Goal: Obtain resource: Obtain resource

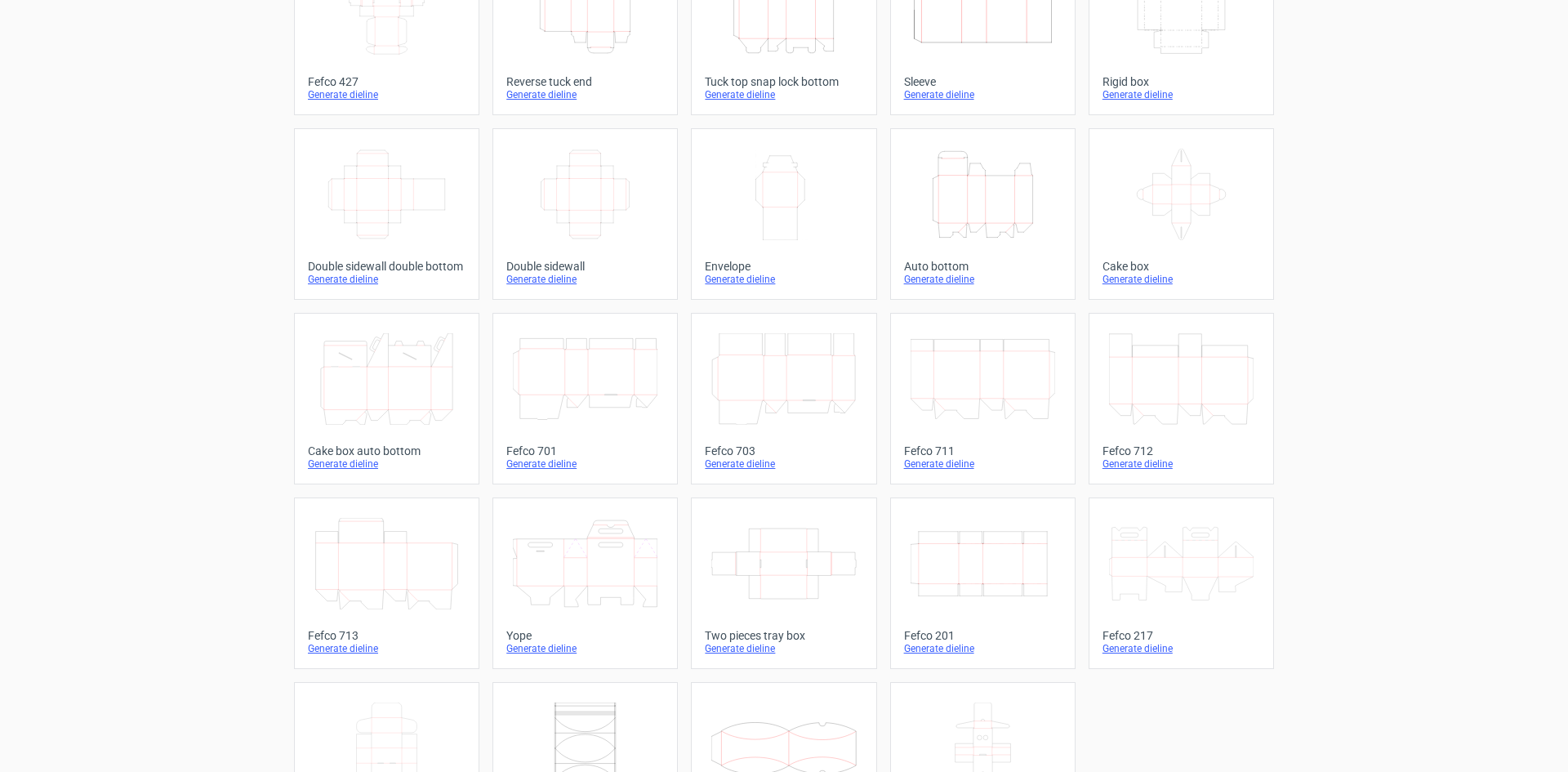
scroll to position [4, 0]
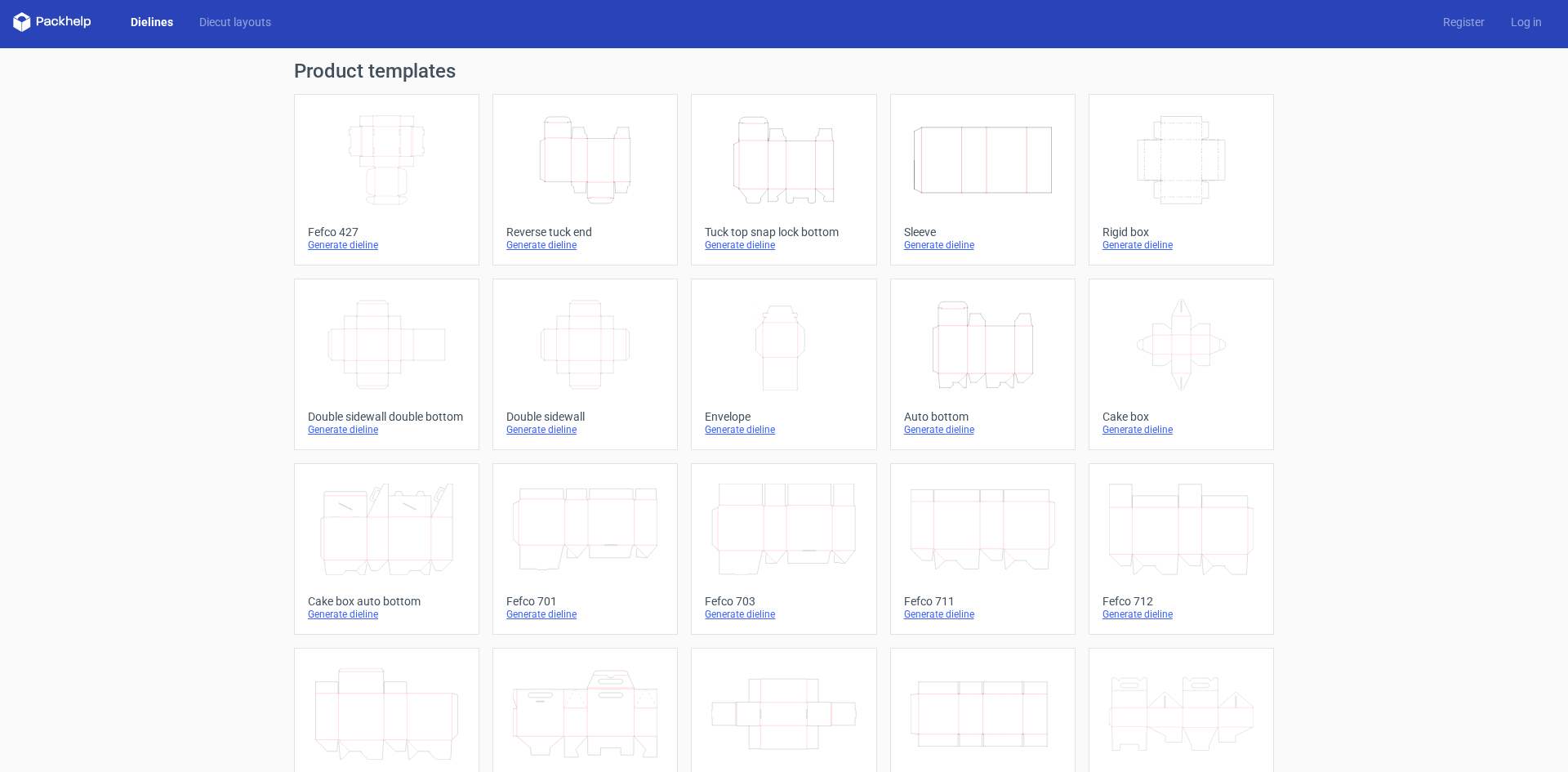
click at [983, 342] on icon "Height Depth Width" at bounding box center [982, 344] width 144 height 92
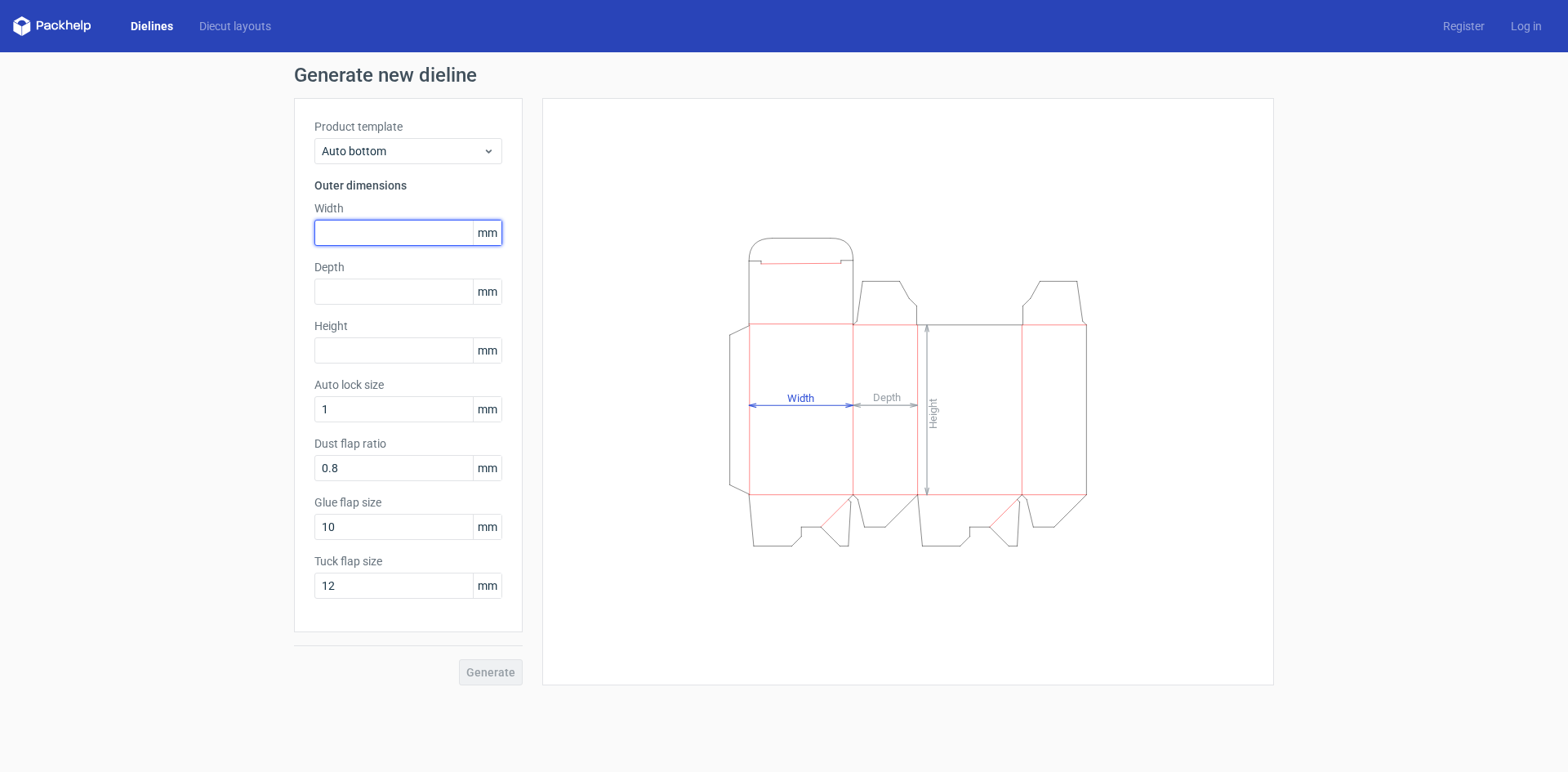
click at [364, 234] on input "text" at bounding box center [408, 233] width 188 height 26
click at [375, 293] on input "text" at bounding box center [408, 291] width 188 height 26
click at [384, 347] on input "text" at bounding box center [408, 350] width 188 height 26
click at [361, 416] on input "1" at bounding box center [408, 410] width 188 height 26
click at [398, 504] on label "Glue flap size" at bounding box center [408, 502] width 188 height 17
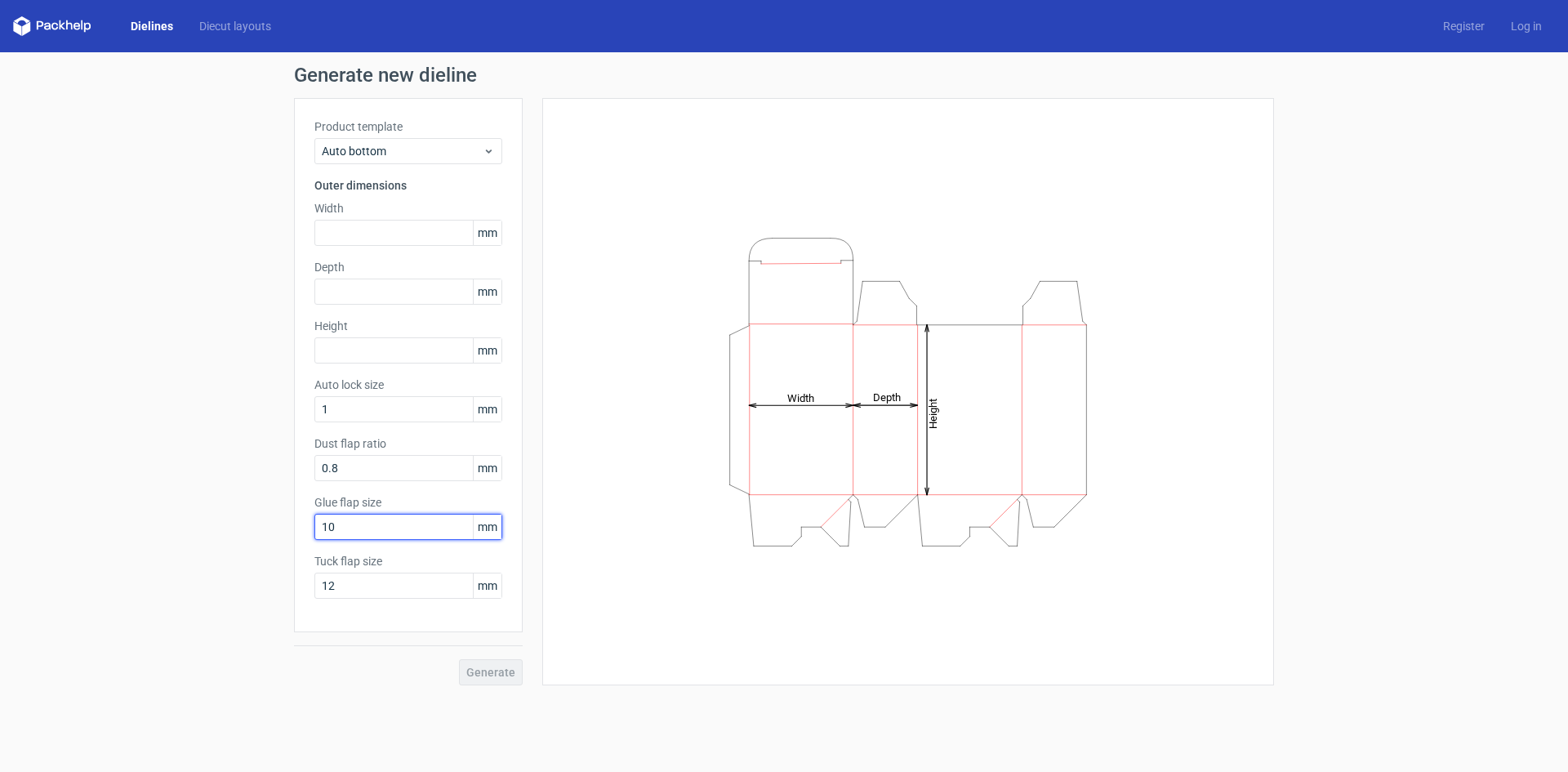
click at [395, 538] on input "10" at bounding box center [408, 527] width 188 height 26
click at [397, 579] on input "12" at bounding box center [408, 586] width 188 height 26
click at [594, 659] on div "Height Depth Width" at bounding box center [908, 391] width 691 height 546
click at [889, 400] on tspan "Depth" at bounding box center [887, 397] width 28 height 12
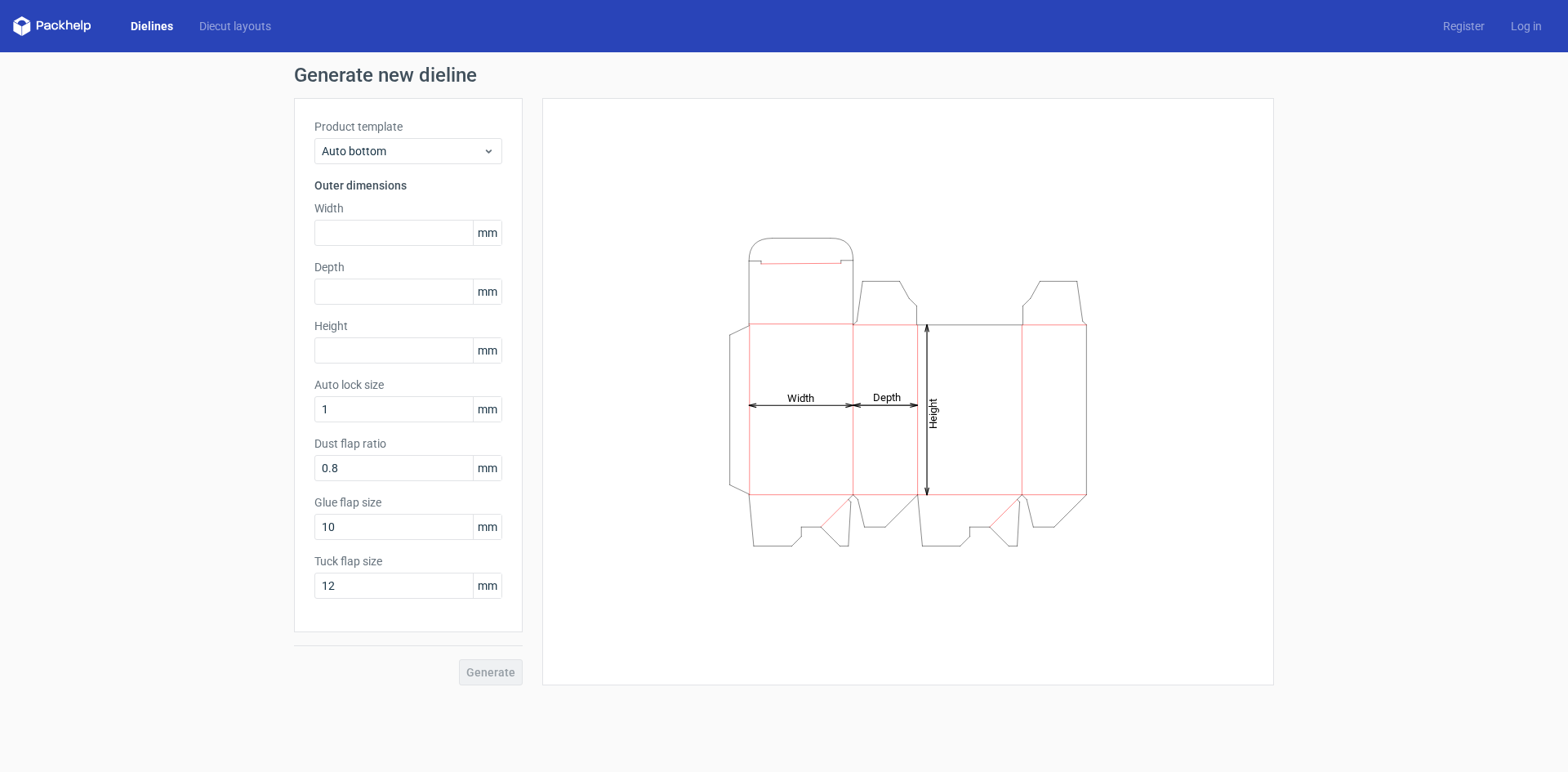
click at [936, 409] on tspan "Height" at bounding box center [933, 412] width 12 height 31
click at [934, 409] on tspan "Height" at bounding box center [933, 412] width 12 height 31
drag, startPoint x: 364, startPoint y: 221, endPoint x: 373, endPoint y: 229, distance: 12.0
click at [364, 221] on input "text" at bounding box center [408, 233] width 188 height 26
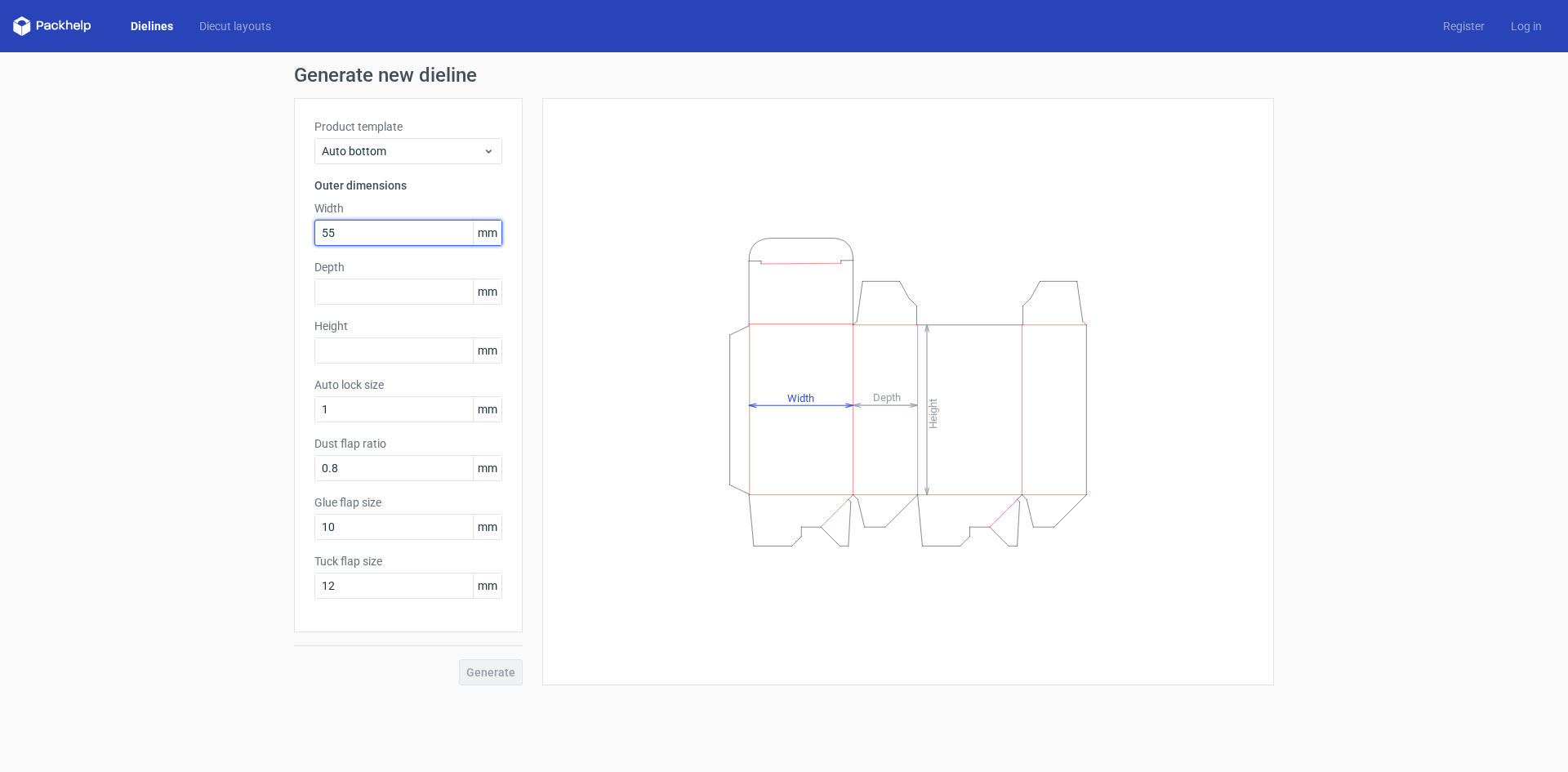
type input "5"
type input "54"
type input "75"
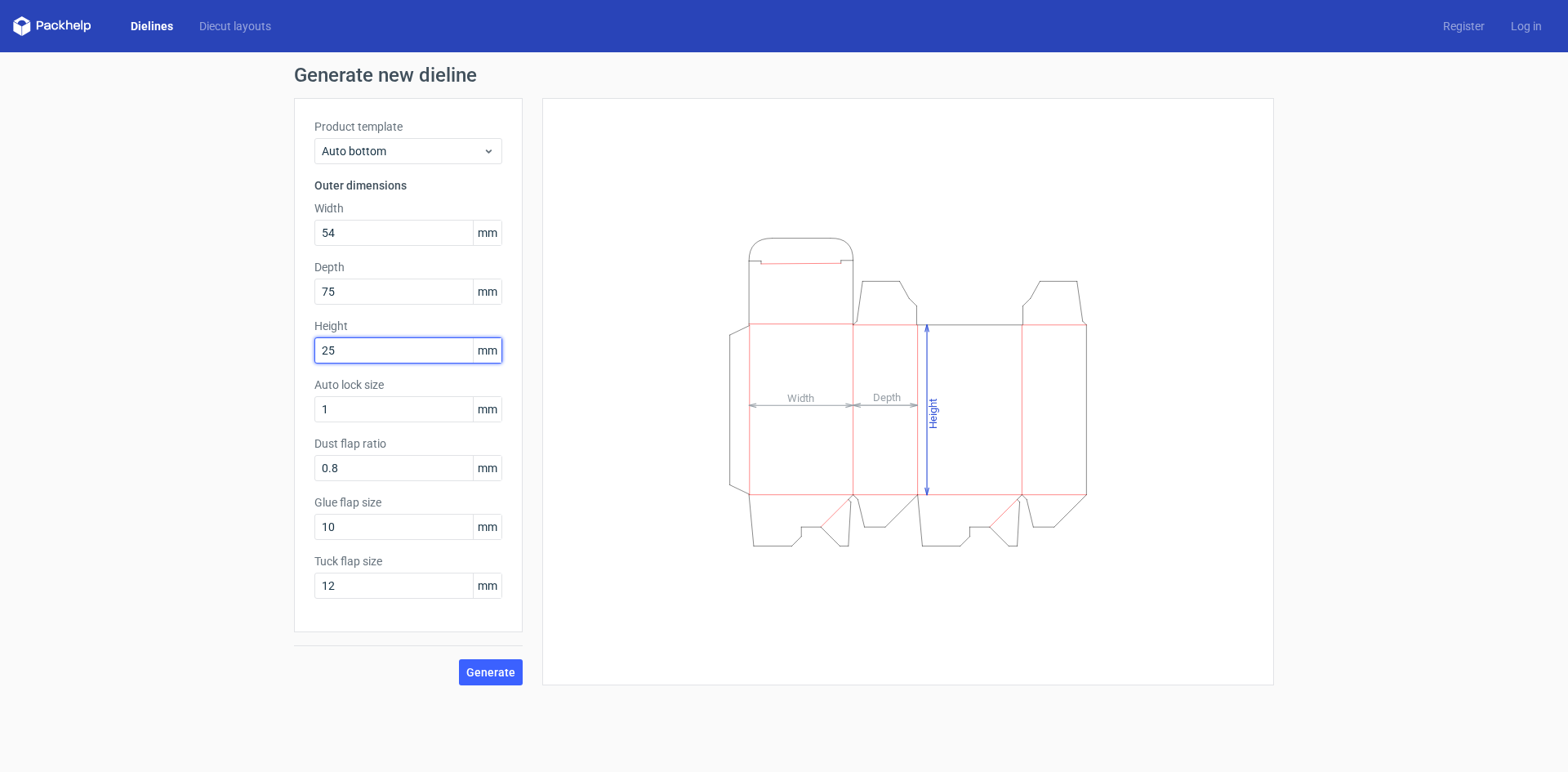
type input "25"
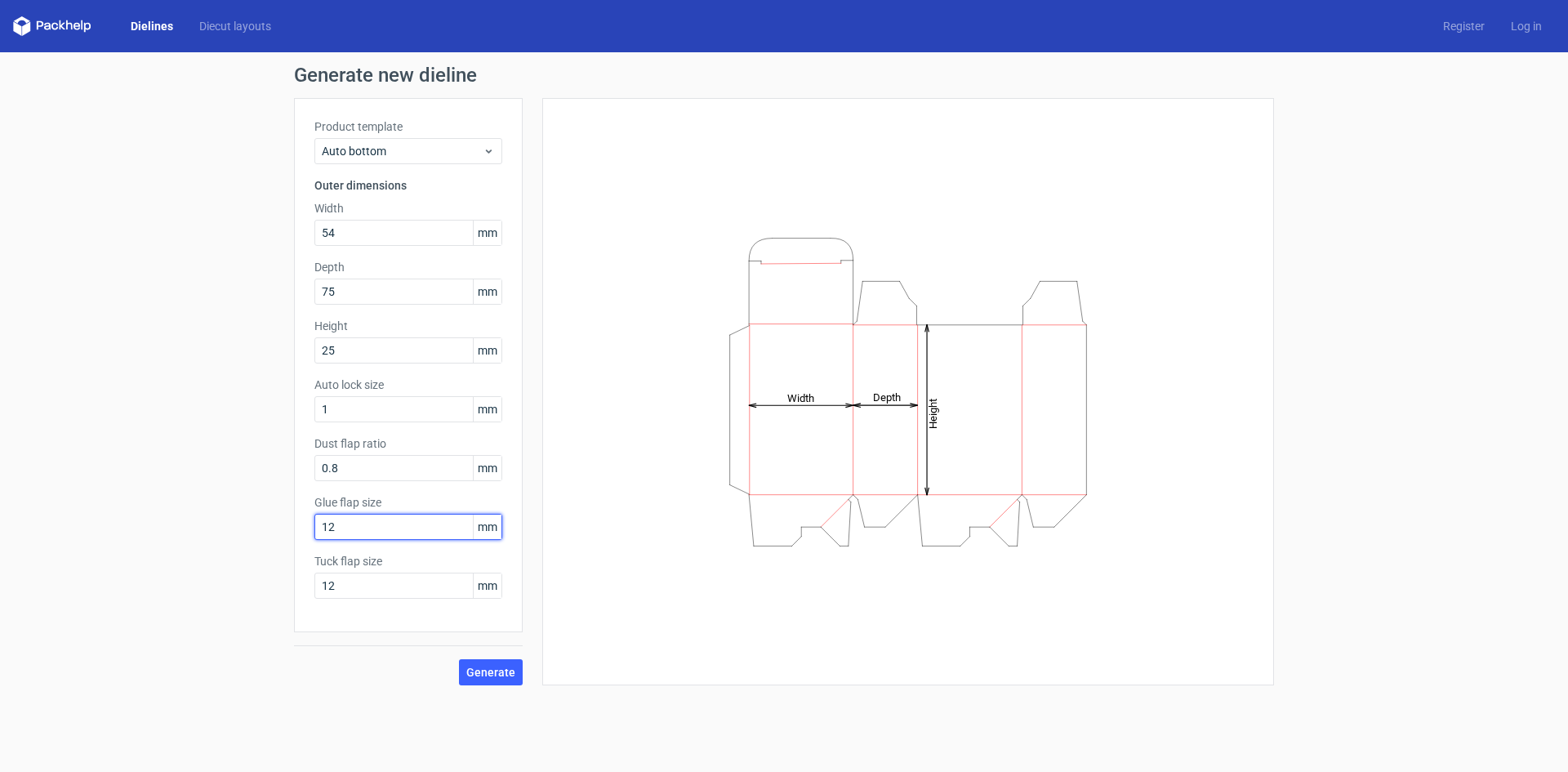
type input "12"
type input "0"
type input "5"
click at [505, 666] on span "Generate" at bounding box center [491, 671] width 49 height 11
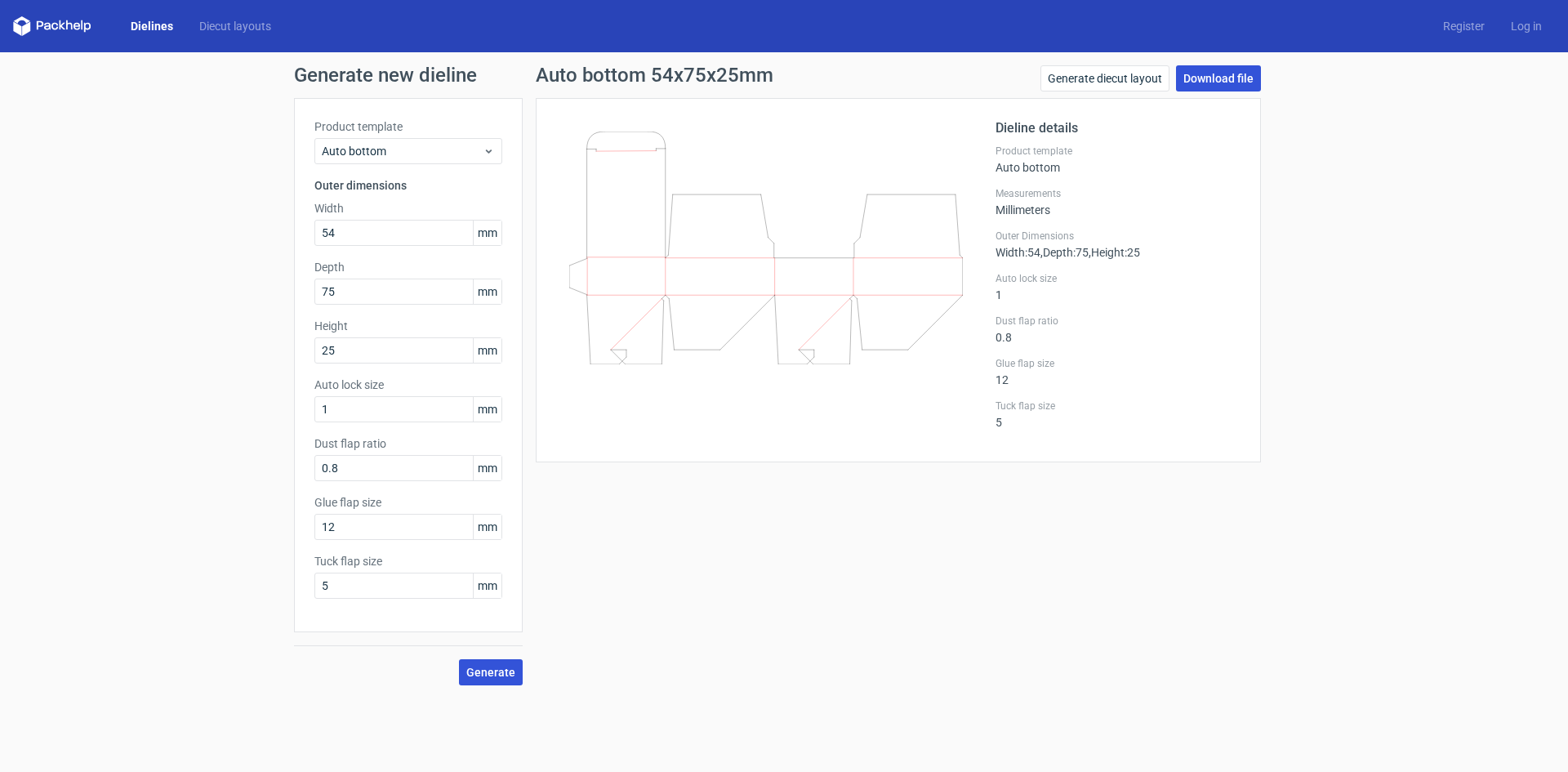
click at [1237, 82] on link "Download file" at bounding box center [1219, 79] width 85 height 26
click at [968, 747] on form "Generate new dieline Product template Auto bottom Outer dimensions Width 54 mm …" at bounding box center [784, 412] width 1568 height 719
